Goal: Contribute content: Contribute content

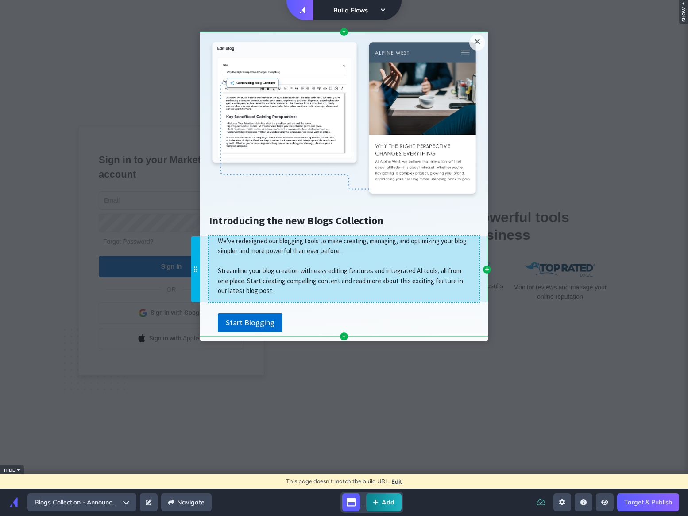
click at [364, 255] on p "We've redesigned our blogging tools to make creating, managing, and optimizing …" at bounding box center [344, 265] width 270 height 59
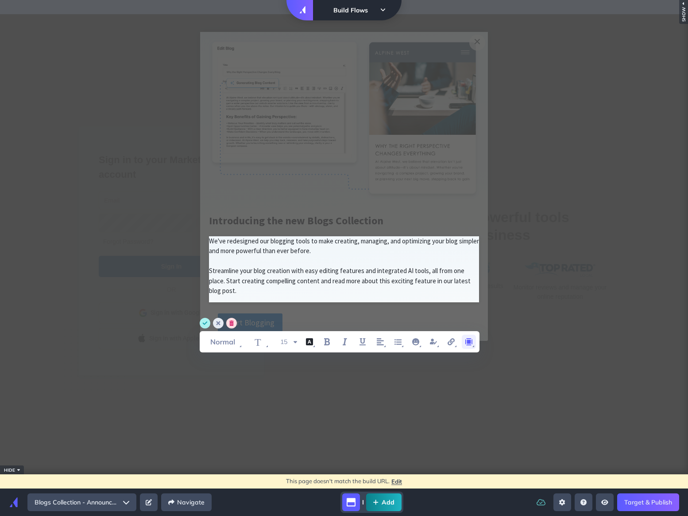
click at [473, 342] on icon "margin" at bounding box center [469, 341] width 11 height 11
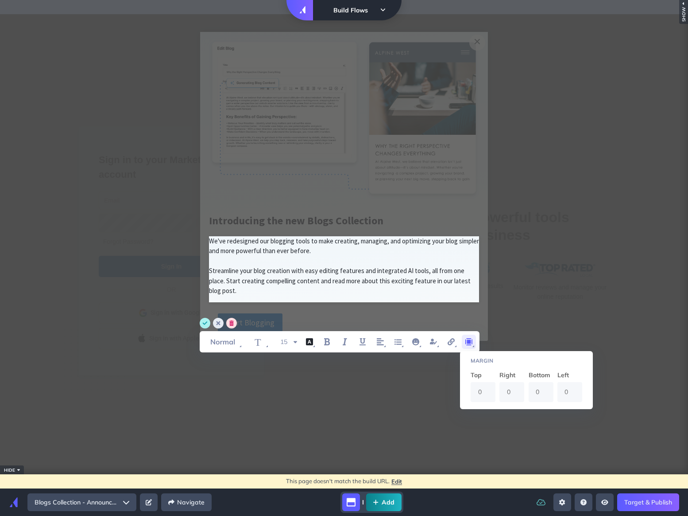
click at [431, 227] on h1 "Introducing the new Blogs Collection" at bounding box center [344, 219] width 270 height 19
click at [365, 221] on span "Introducing the new Blogs Collection" at bounding box center [296, 221] width 175 height 14
click at [340, 319] on div "T 15 user property Margin Top 0 Right 0 Bottom 0 Left 0" at bounding box center [344, 335] width 289 height 35
click at [354, 415] on appcues "× Cannot exceed 6 items per row Introducing the new Blogs Collection Cannot exc…" at bounding box center [344, 258] width 688 height 488
click at [345, 238] on span "We've redesigned our blogging tools to make creating, managing, and optimizing …" at bounding box center [345, 246] width 272 height 18
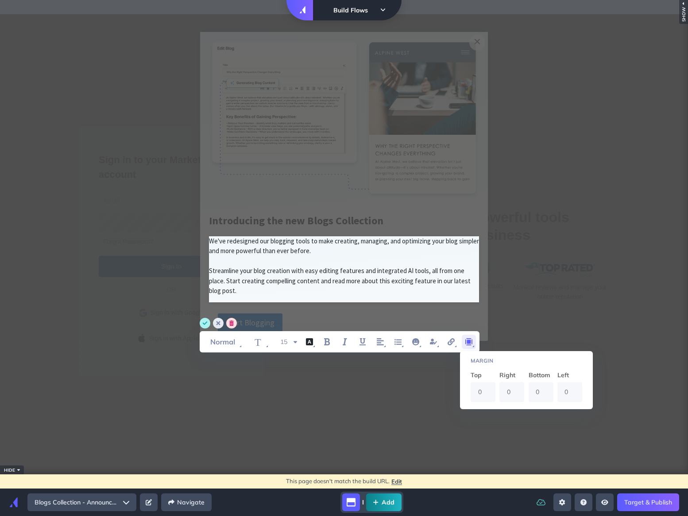
click at [325, 211] on span "Introducing the new Blogs Collection" at bounding box center [296, 219] width 175 height 18
click at [325, 216] on span "Introducing the new Blogs Collection" at bounding box center [296, 221] width 175 height 14
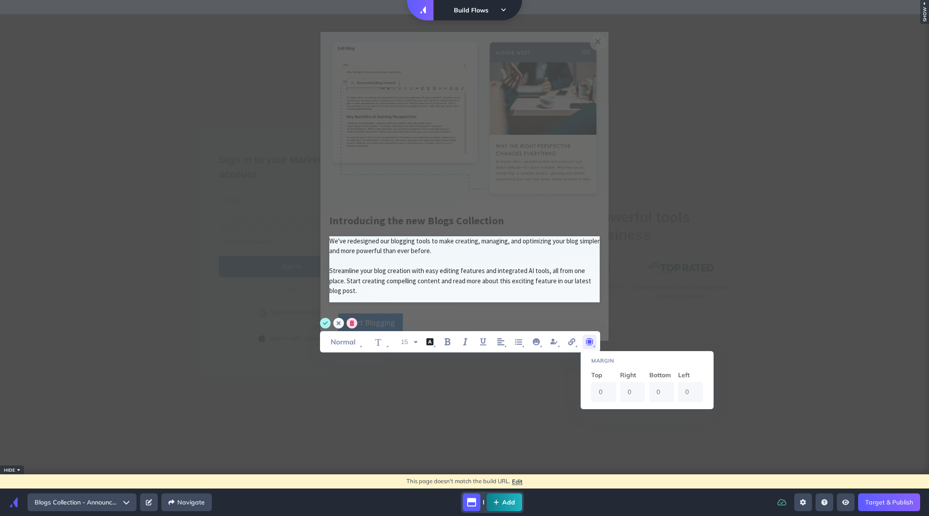
click at [340, 325] on icon "cancel" at bounding box center [339, 323] width 4 height 4
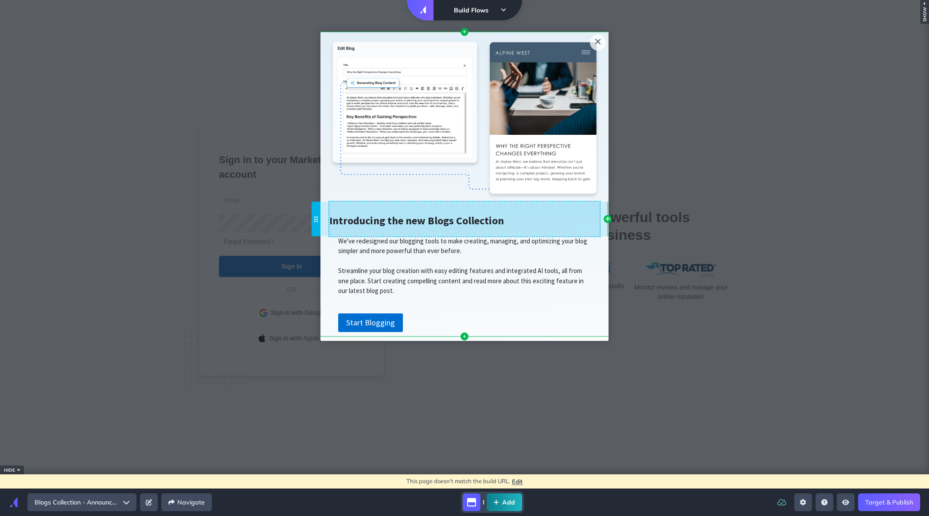
click at [365, 230] on div "Introducing the new Blogs Collection Cannot exceed 6 items per row" at bounding box center [464, 219] width 270 height 35
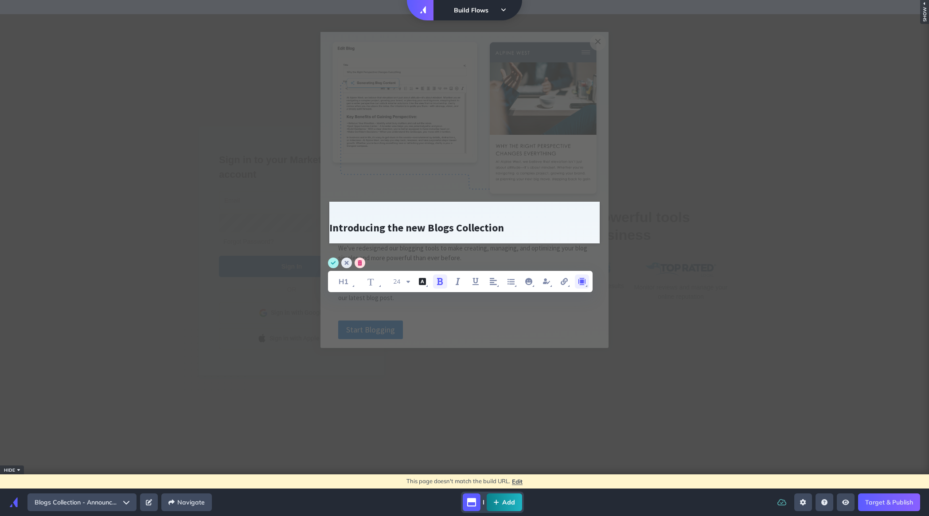
click at [579, 280] on icon "margin" at bounding box center [581, 281] width 7 height 7
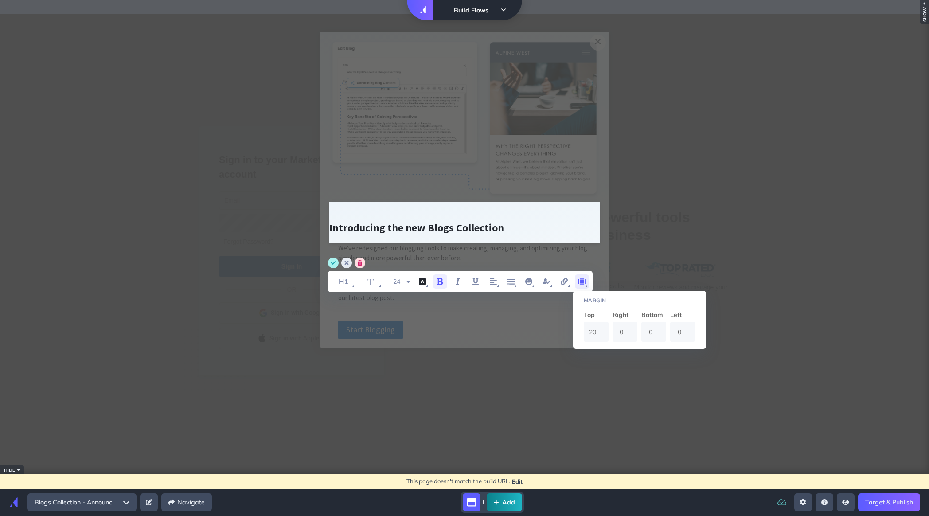
drag, startPoint x: 598, startPoint y: 331, endPoint x: 584, endPoint y: 331, distance: 13.7
click at [584, 331] on input "20" at bounding box center [595, 332] width 25 height 20
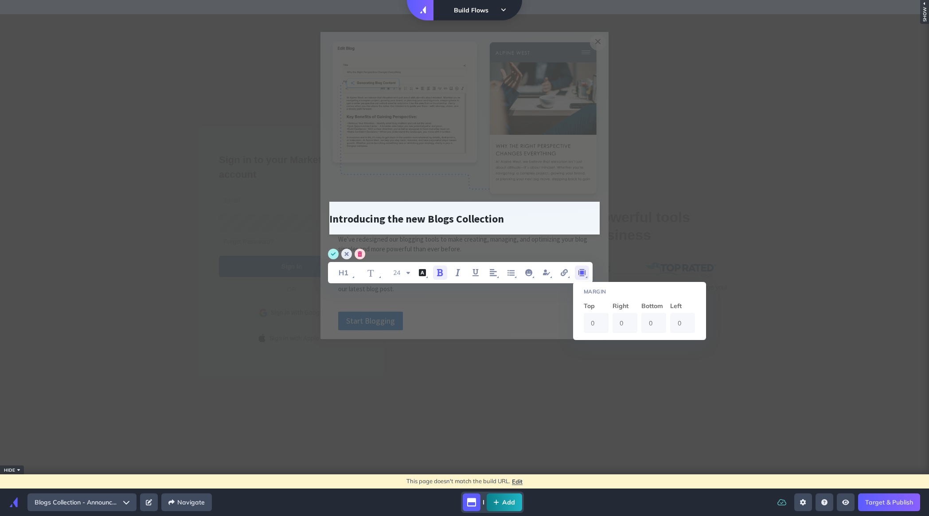
type input "0"
click at [542, 322] on div "Start Blogging" at bounding box center [464, 320] width 270 height 19
click at [330, 251] on circle "save" at bounding box center [333, 254] width 11 height 11
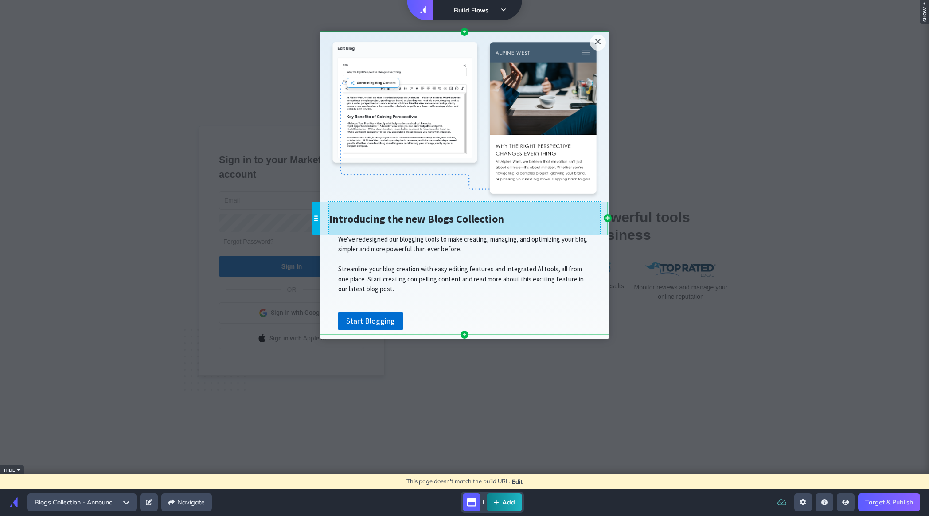
click at [350, 228] on div "Introducing the new Blogs Collection Cannot exceed 6 items per row" at bounding box center [464, 218] width 270 height 33
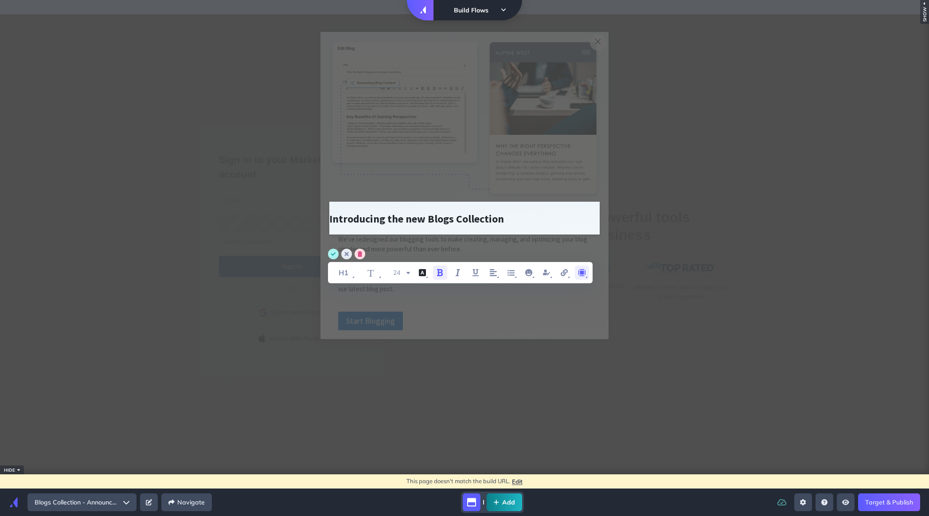
click at [586, 272] on icon "margin" at bounding box center [581, 272] width 11 height 11
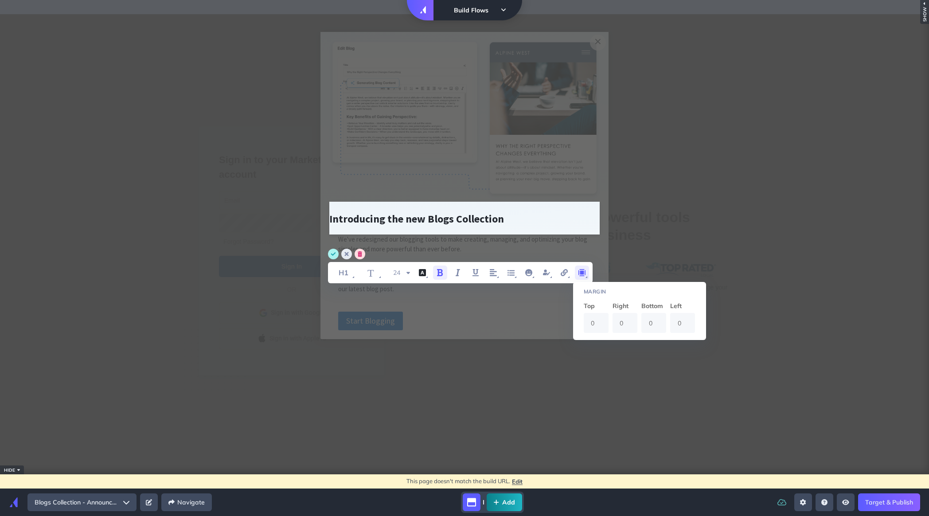
click at [595, 323] on input "0" at bounding box center [595, 323] width 25 height 20
click at [589, 323] on input "0" at bounding box center [595, 323] width 25 height 20
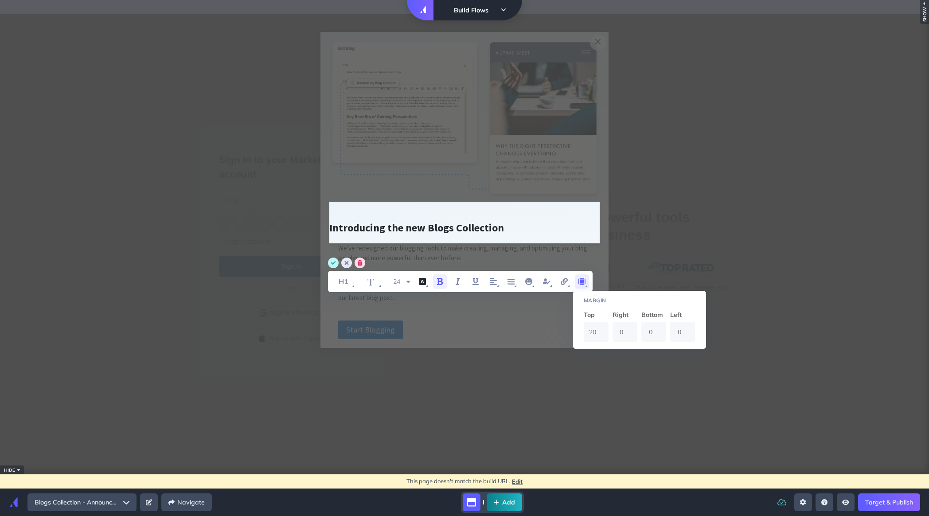
type input "20"
click at [334, 262] on icon "save" at bounding box center [332, 263] width 5 height 4
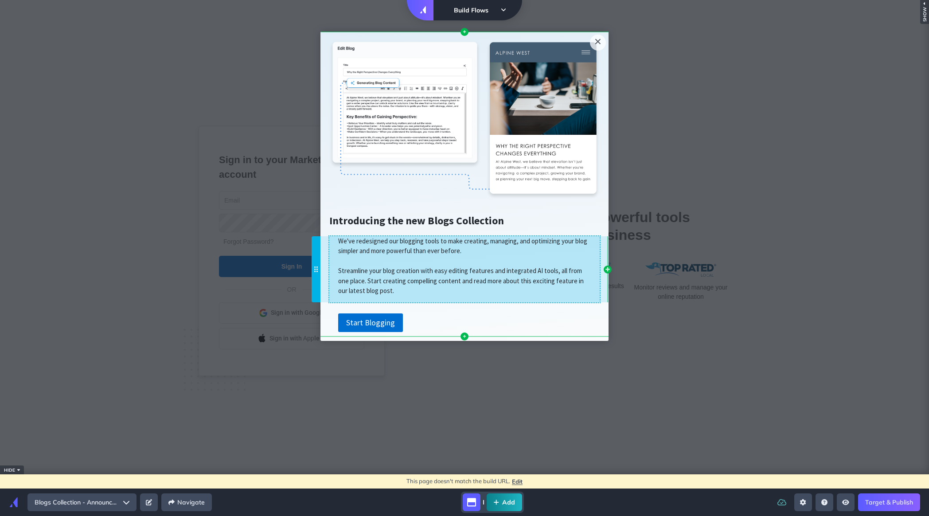
click at [351, 250] on span "We've redesigned our blogging tools to make creating, managing, and optimizing …" at bounding box center [462, 246] width 249 height 18
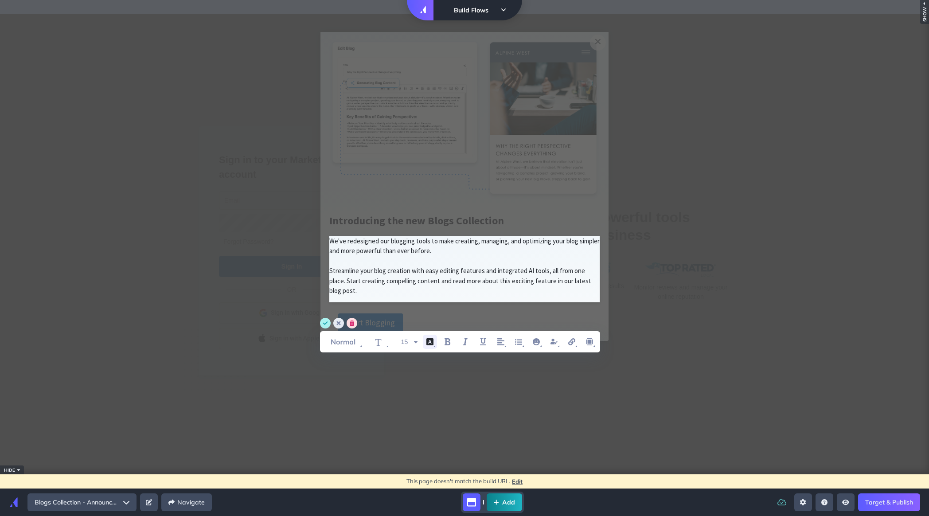
click at [430, 344] on icon "font color" at bounding box center [429, 341] width 7 height 7
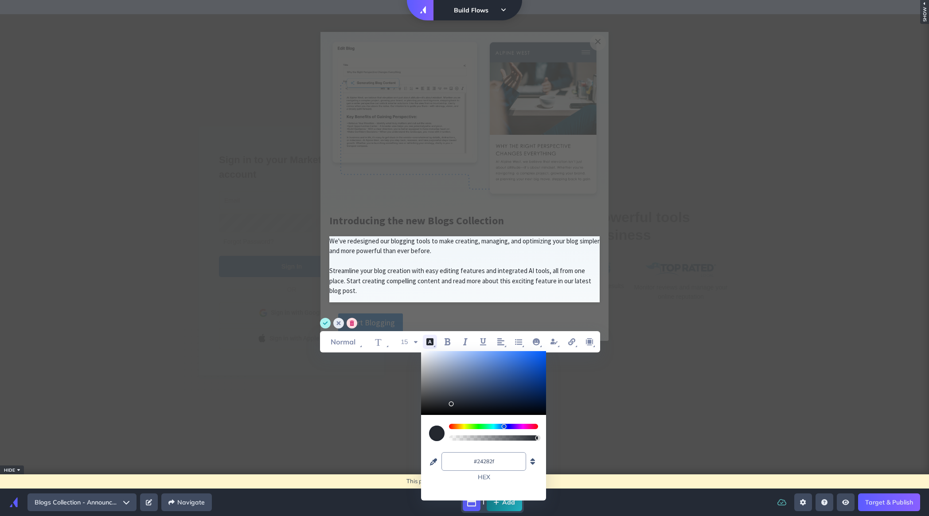
click at [427, 226] on span "Introducing the new Blogs Collection" at bounding box center [416, 221] width 175 height 14
click at [336, 323] on circle "cancel" at bounding box center [338, 323] width 11 height 11
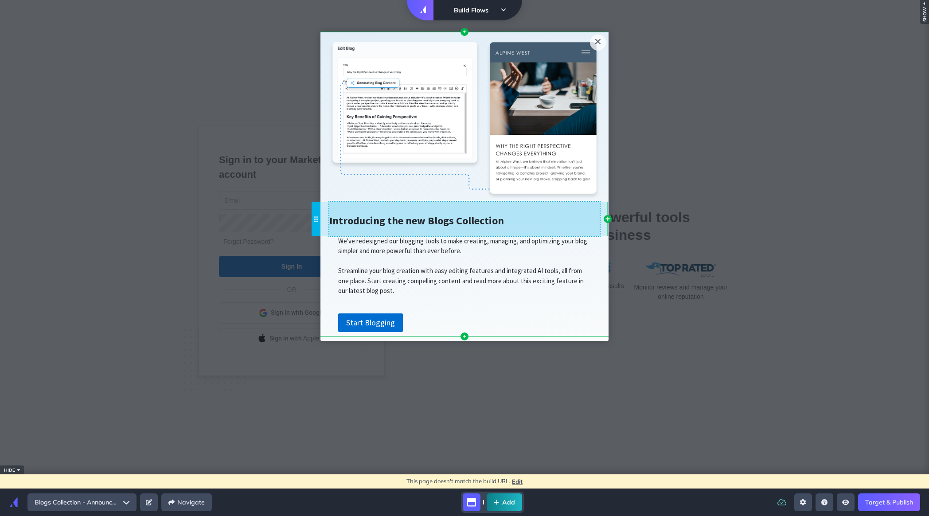
click at [361, 223] on span "Introducing the new Blogs Collection" at bounding box center [416, 221] width 175 height 14
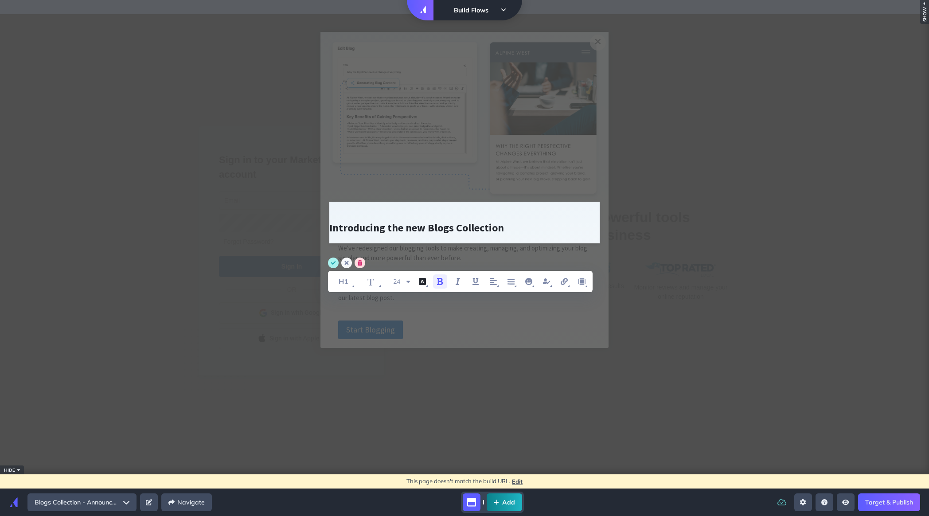
click at [344, 259] on circle "cancel" at bounding box center [346, 262] width 11 height 11
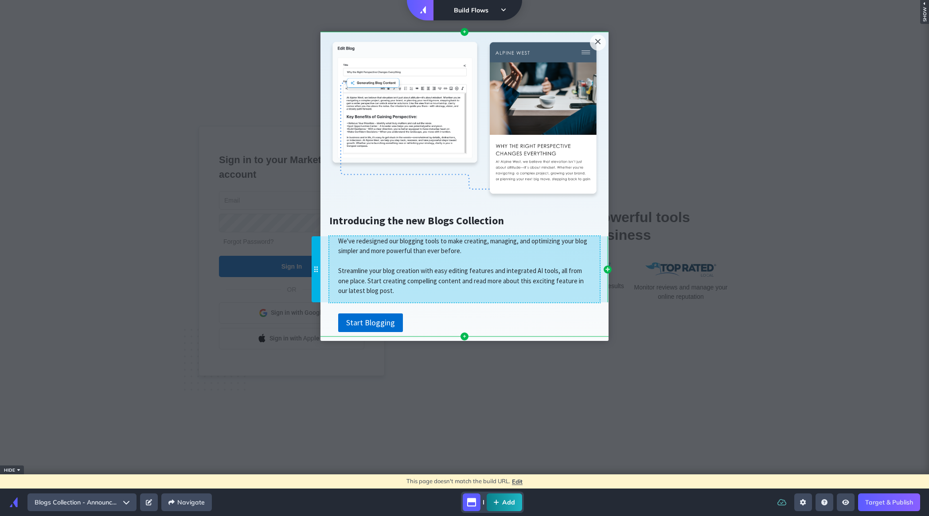
click at [360, 251] on span "We've redesigned our blogging tools to make creating, managing, and optimizing …" at bounding box center [462, 246] width 249 height 18
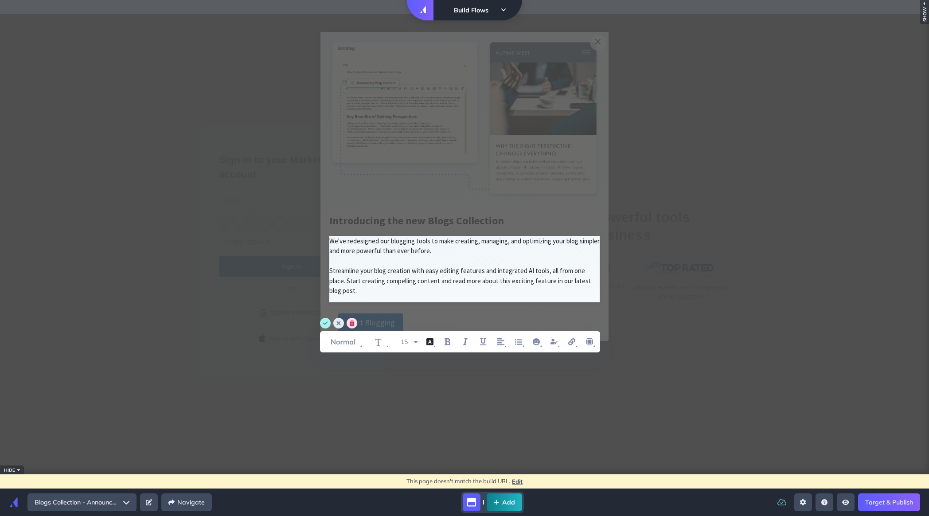
click at [361, 223] on span "Introducing the new Blogs Collection" at bounding box center [416, 221] width 175 height 14
click at [339, 321] on circle "cancel" at bounding box center [338, 323] width 11 height 11
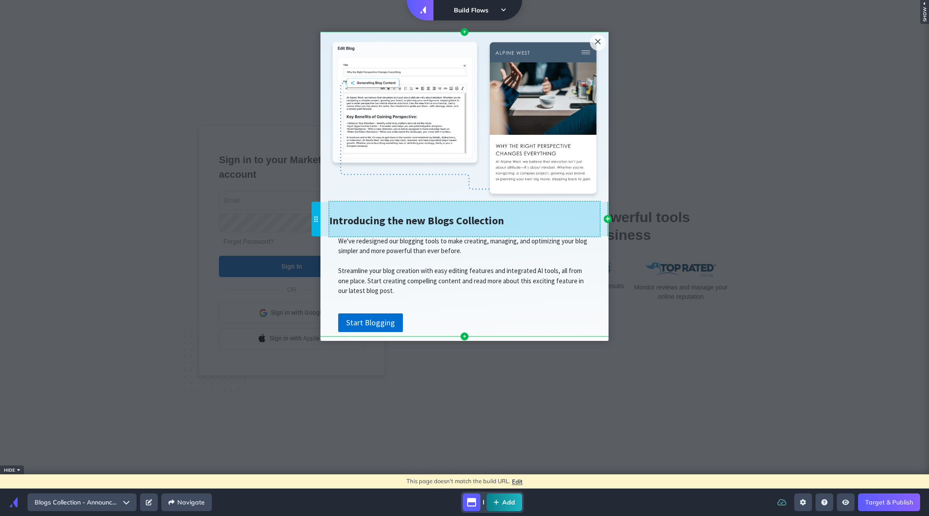
click at [362, 222] on span "Introducing the new Blogs Collection" at bounding box center [416, 221] width 175 height 14
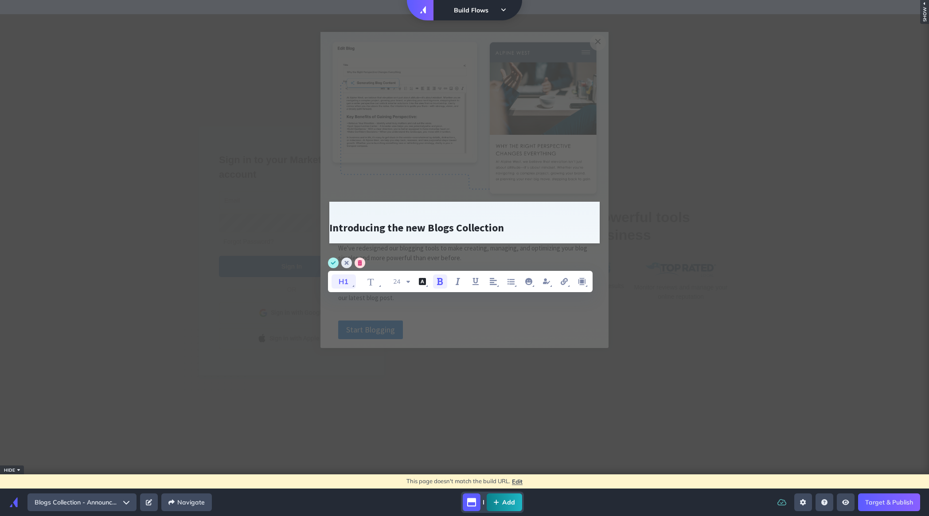
click at [347, 278] on icon "font style" at bounding box center [343, 281] width 24 height 14
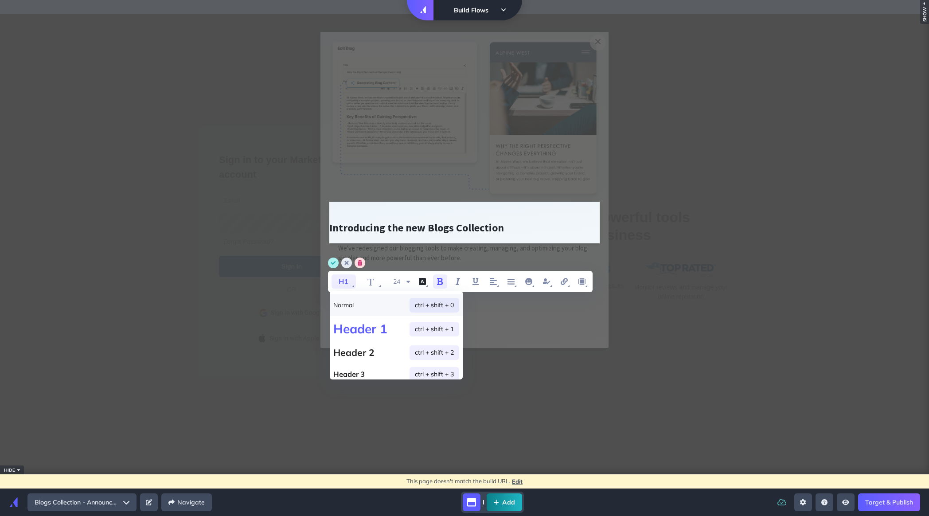
click at [354, 302] on p "Normal ctrl + shift + 0" at bounding box center [396, 305] width 133 height 22
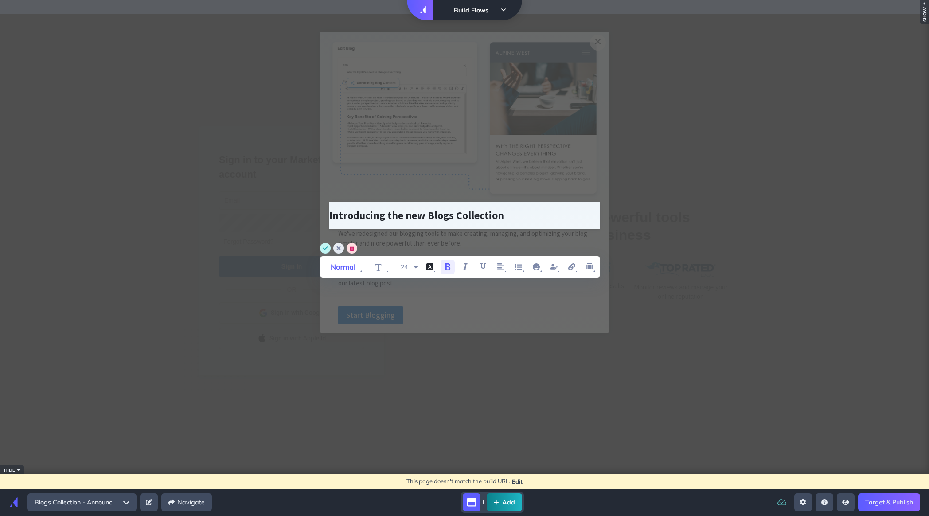
click at [327, 248] on circle "save" at bounding box center [325, 248] width 11 height 11
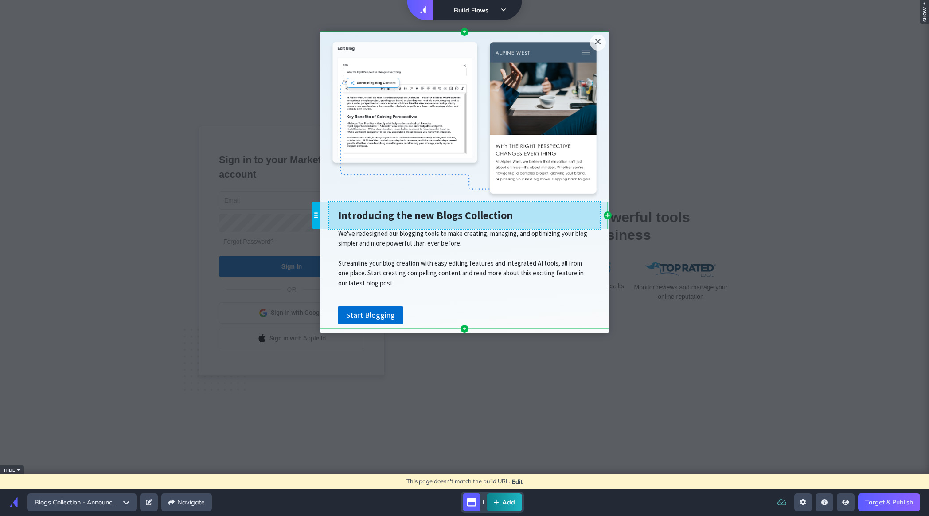
click at [446, 219] on span "Introducing the new Blogs Collection" at bounding box center [425, 215] width 175 height 14
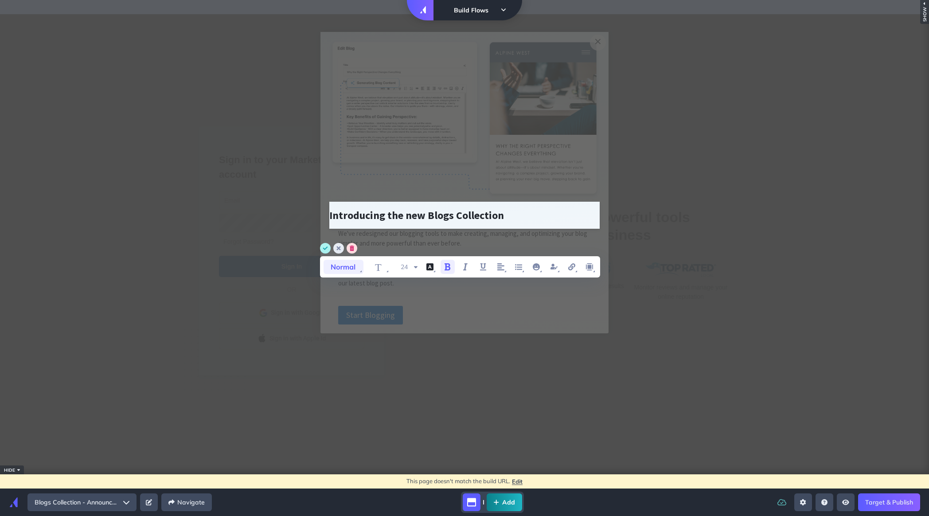
click at [359, 262] on icon "font style" at bounding box center [343, 267] width 40 height 14
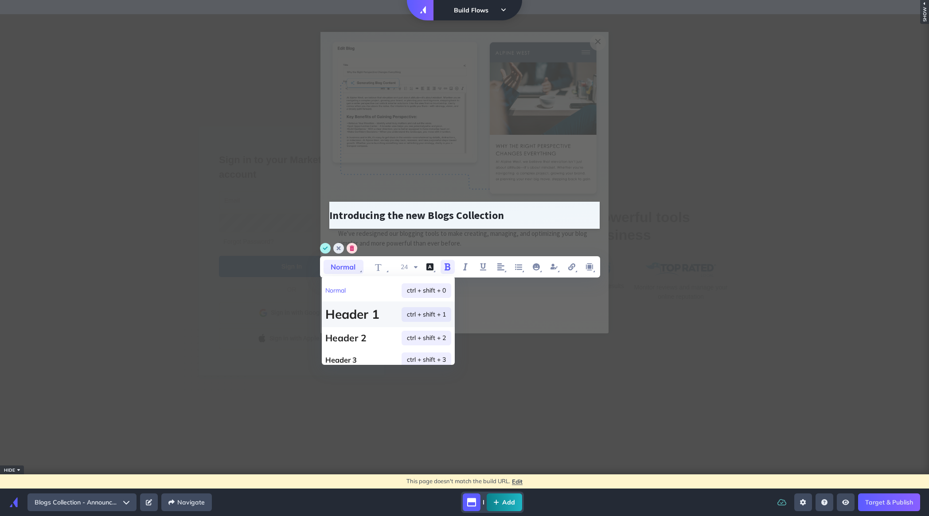
click at [362, 318] on h1 "Header 1 ctrl + shift + 1" at bounding box center [388, 314] width 133 height 26
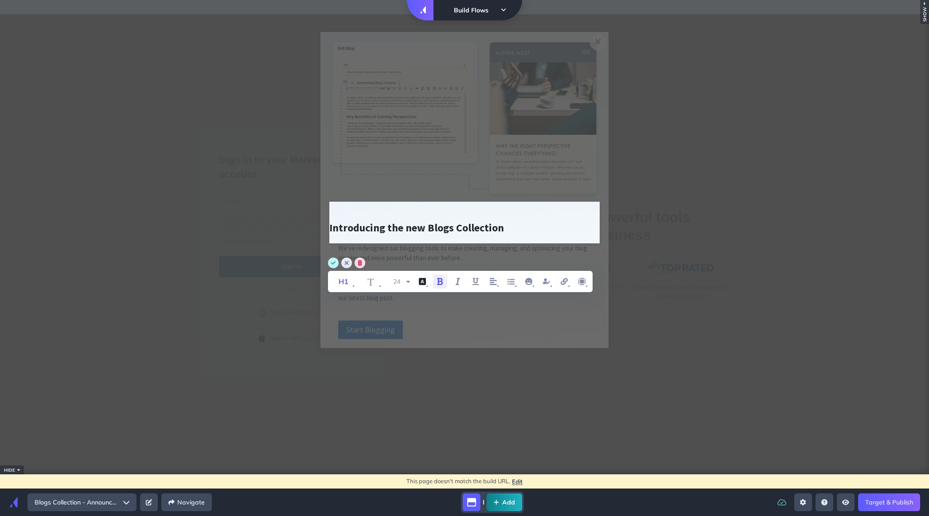
click at [331, 262] on circle "save" at bounding box center [333, 262] width 11 height 11
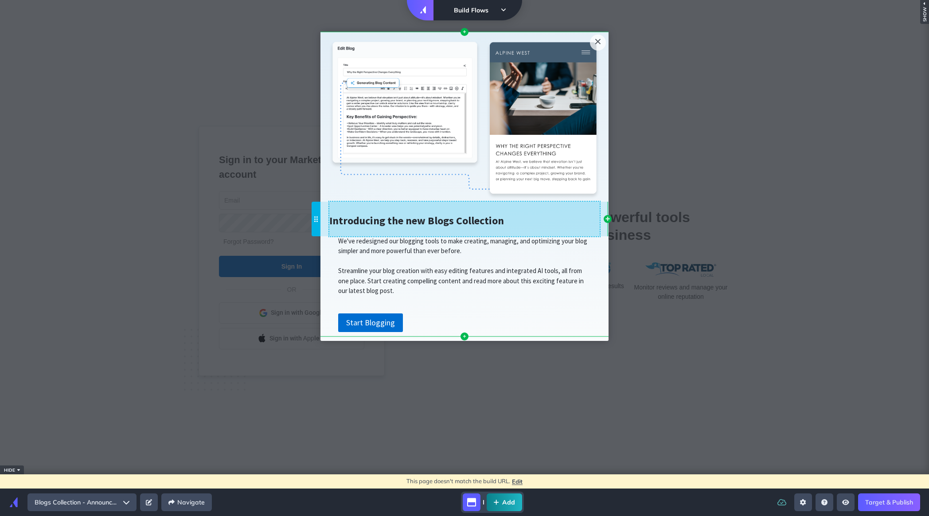
click at [359, 225] on span "Introducing the new Blogs Collection" at bounding box center [416, 221] width 175 height 14
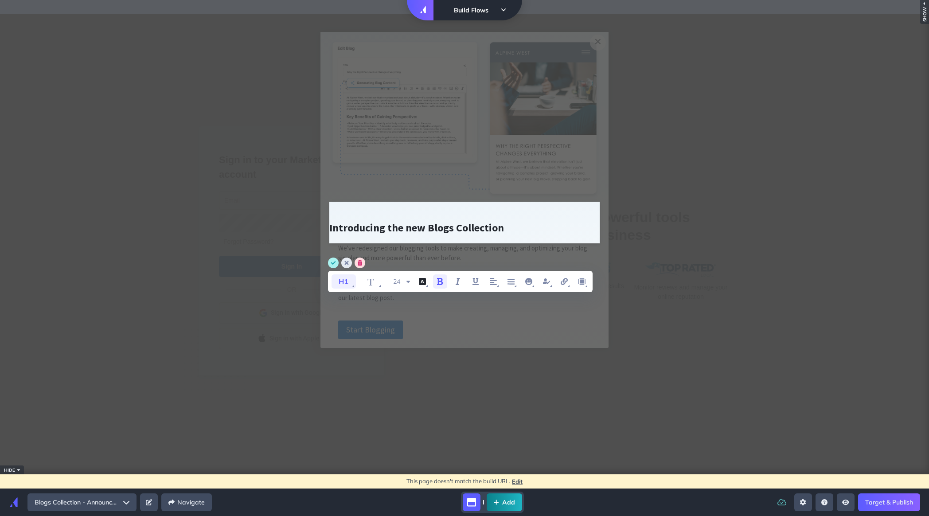
click at [342, 278] on icon "font style" at bounding box center [343, 281] width 24 height 14
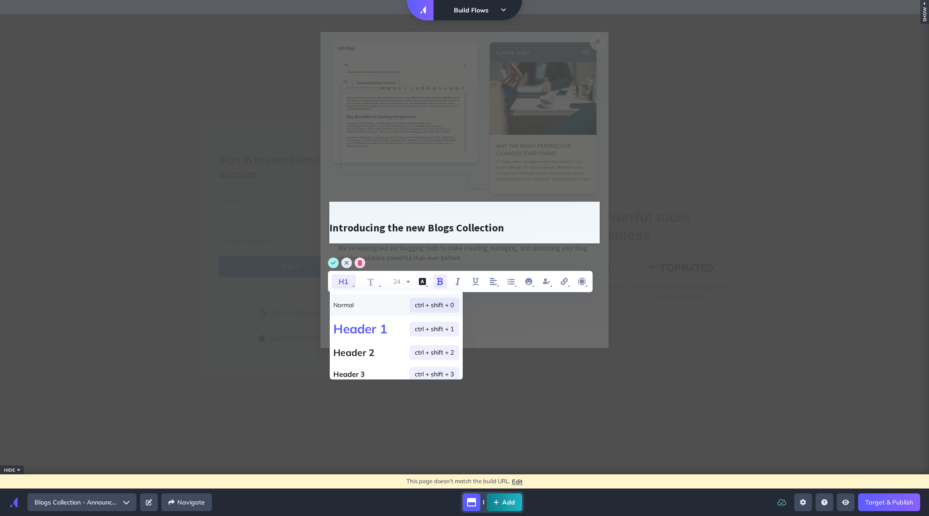
click at [345, 310] on p "Normal ctrl + shift + 0" at bounding box center [396, 305] width 133 height 22
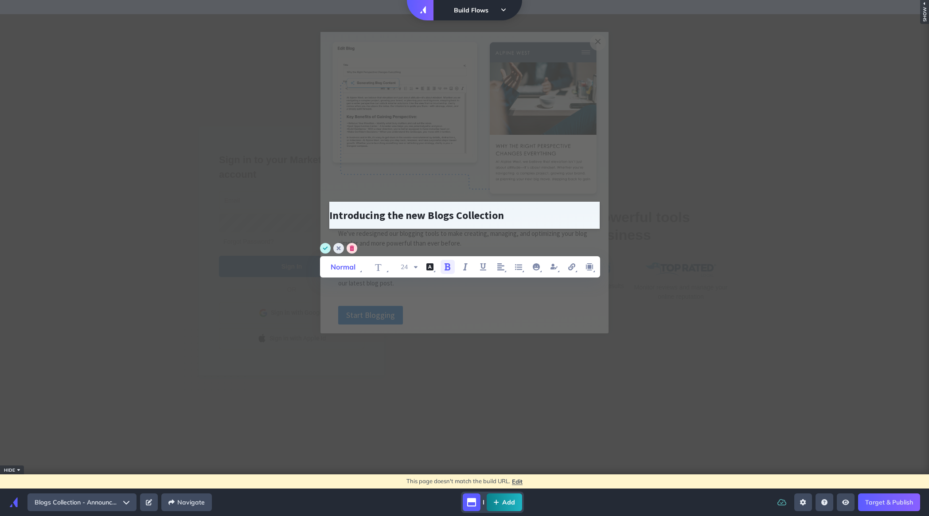
click at [326, 246] on circle "save" at bounding box center [325, 248] width 11 height 11
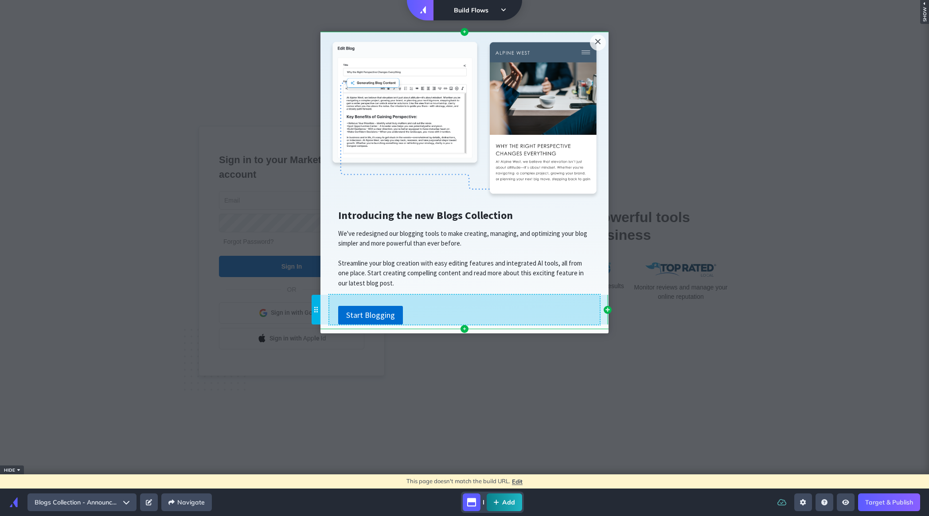
click at [429, 313] on div "Start Blogging" at bounding box center [464, 315] width 270 height 19
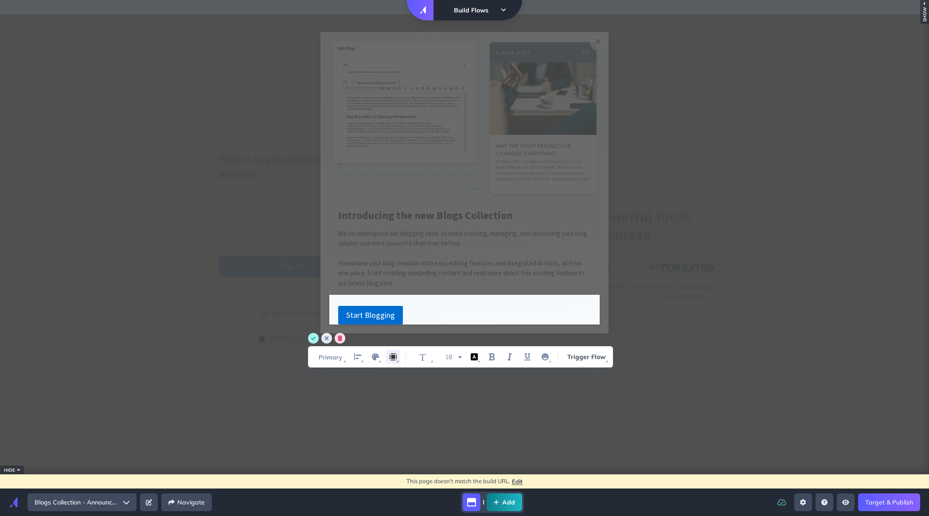
click at [397, 355] on icon "margin" at bounding box center [393, 356] width 11 height 11
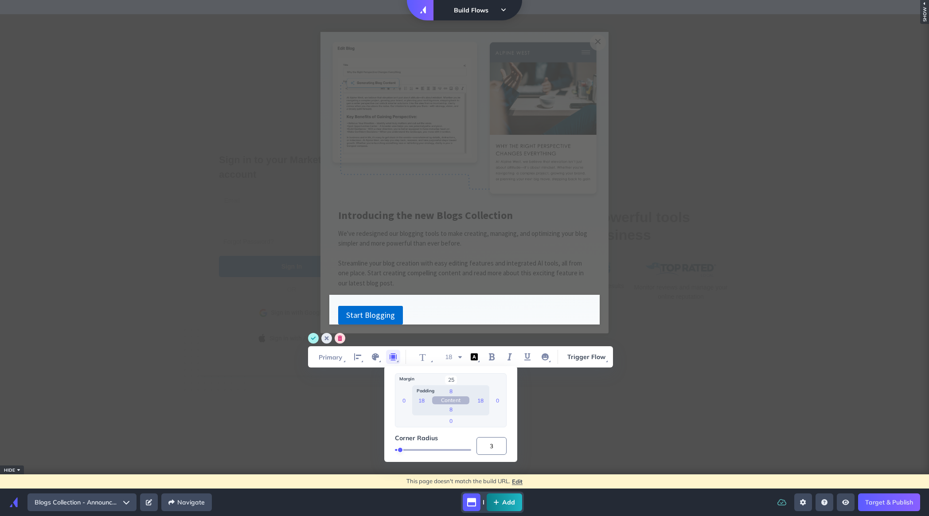
click at [453, 379] on input "25" at bounding box center [451, 379] width 12 height 9
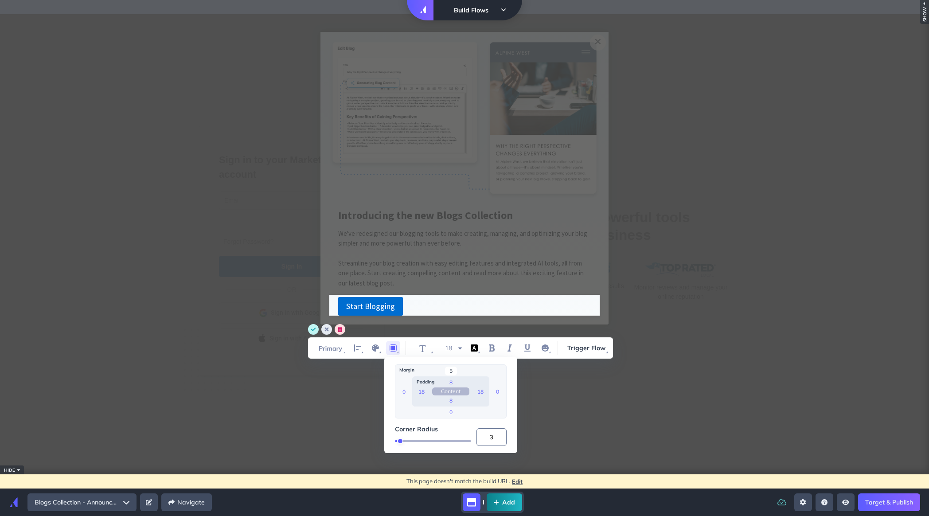
type input "5"
click at [311, 330] on circle "save" at bounding box center [313, 329] width 11 height 11
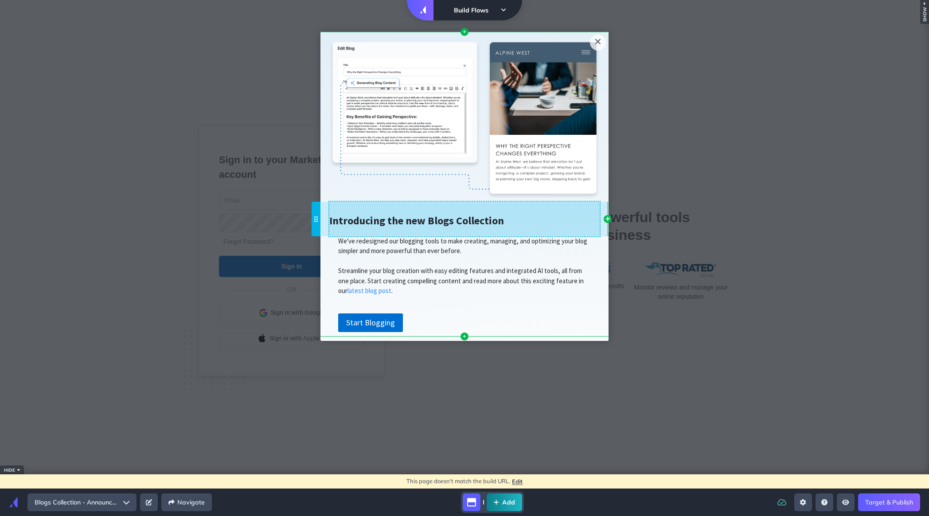
click at [438, 228] on span "Introducing the new Blogs Collection" at bounding box center [416, 219] width 175 height 18
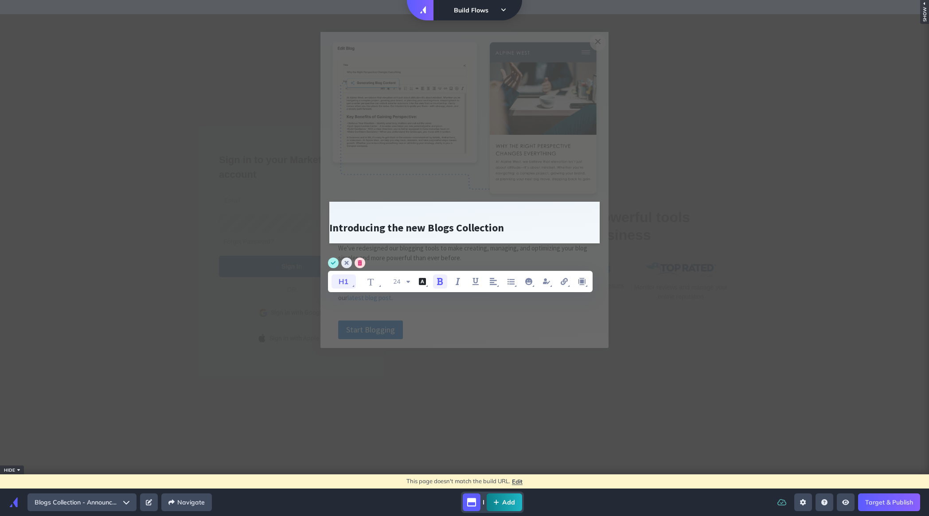
click at [342, 282] on icon "font style" at bounding box center [343, 281] width 9 height 5
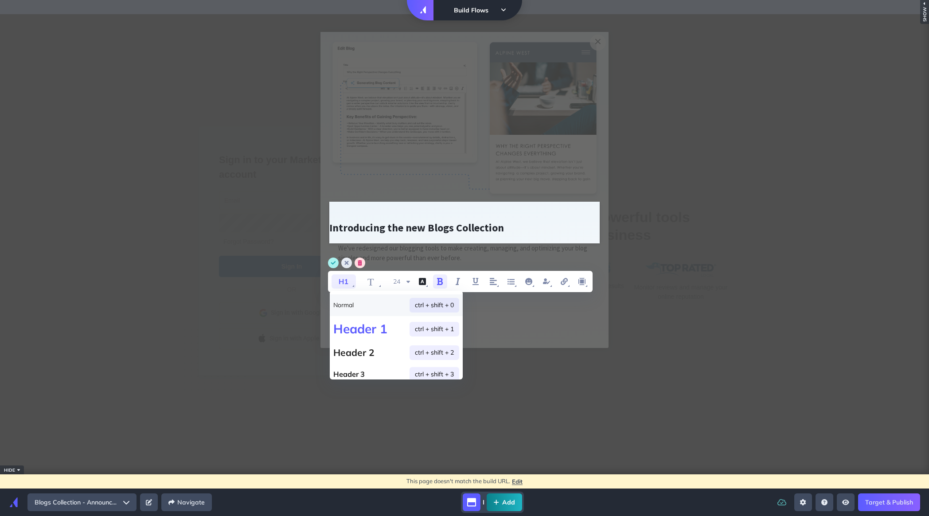
click at [345, 304] on p "Normal ctrl + shift + 0" at bounding box center [396, 305] width 133 height 22
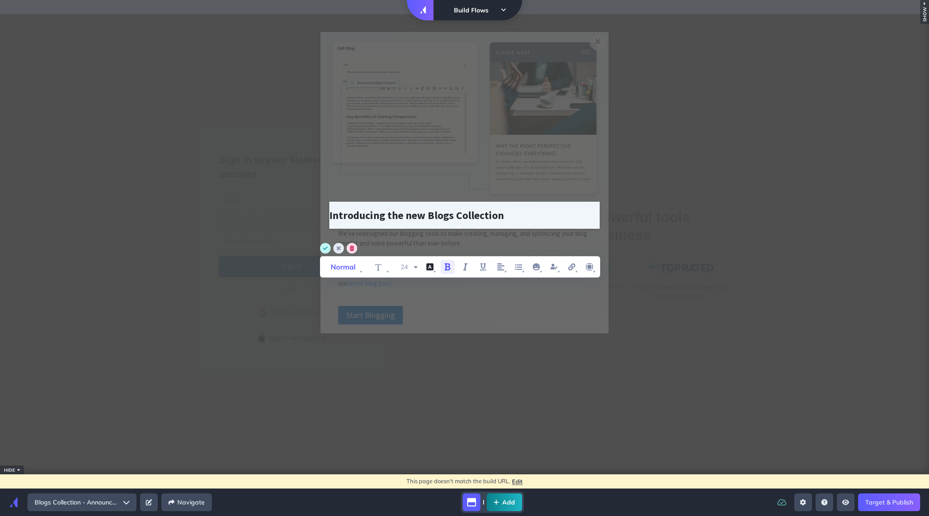
click at [324, 246] on circle "save" at bounding box center [325, 248] width 11 height 11
